Goal: Task Accomplishment & Management: Manage account settings

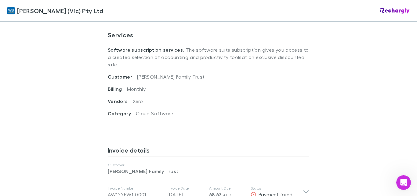
scroll to position [244, 0]
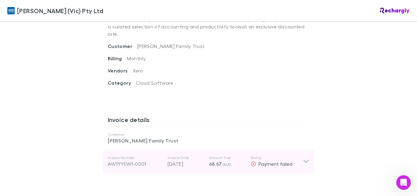
click at [301, 121] on div "Invoice Number AW1YYEW1-0001 Invoice Date [DATE] Amount Due 68.67 AUD Status Pa…" at bounding box center [208, 161] width 211 height 24
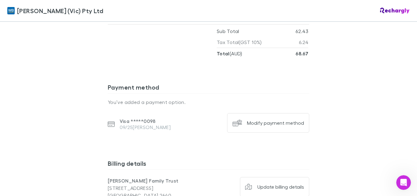
scroll to position [489, 0]
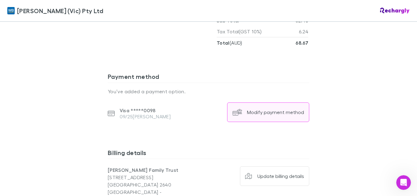
click at [257, 109] on div "Modify payment method" at bounding box center [275, 112] width 57 height 6
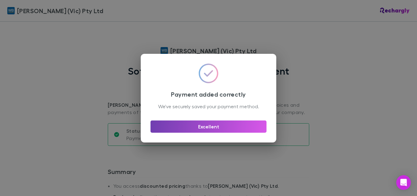
click at [204, 133] on button "Excellent" at bounding box center [209, 126] width 116 height 12
